Goal: Task Accomplishment & Management: Complete application form

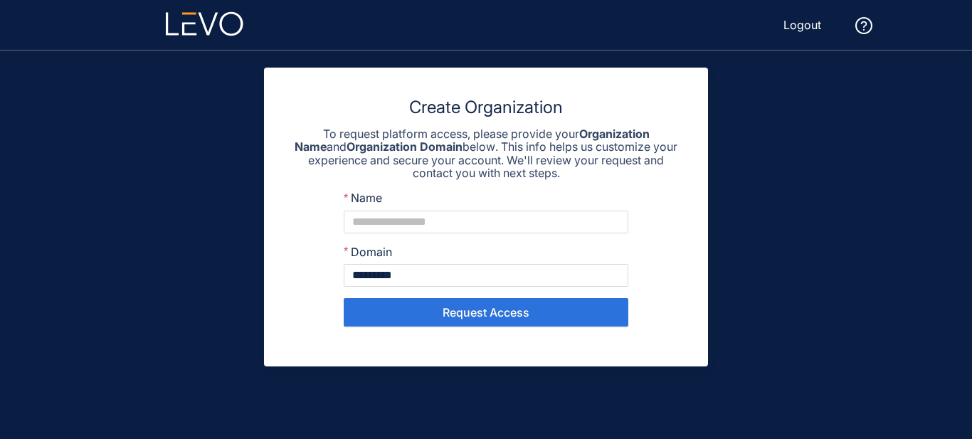
click at [585, 207] on div "Name" at bounding box center [486, 200] width 285 height 19
drag, startPoint x: 586, startPoint y: 220, endPoint x: 589, endPoint y: 226, distance: 7.3
click at [587, 223] on input "Name" at bounding box center [486, 222] width 285 height 23
click at [208, 31] on icon at bounding box center [208, 23] width 20 height 23
click at [215, 22] on icon at bounding box center [205, 23] width 78 height 25
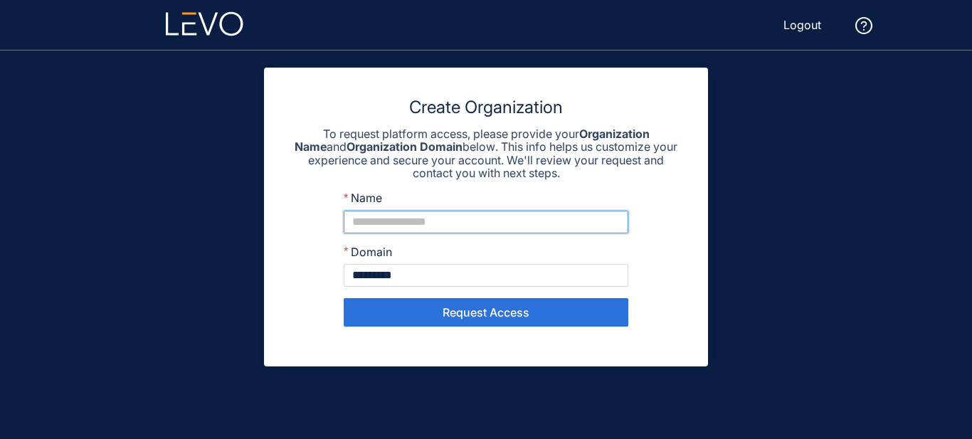
click at [454, 214] on input "Name" at bounding box center [486, 222] width 285 height 23
